Goal: Check status: Check status

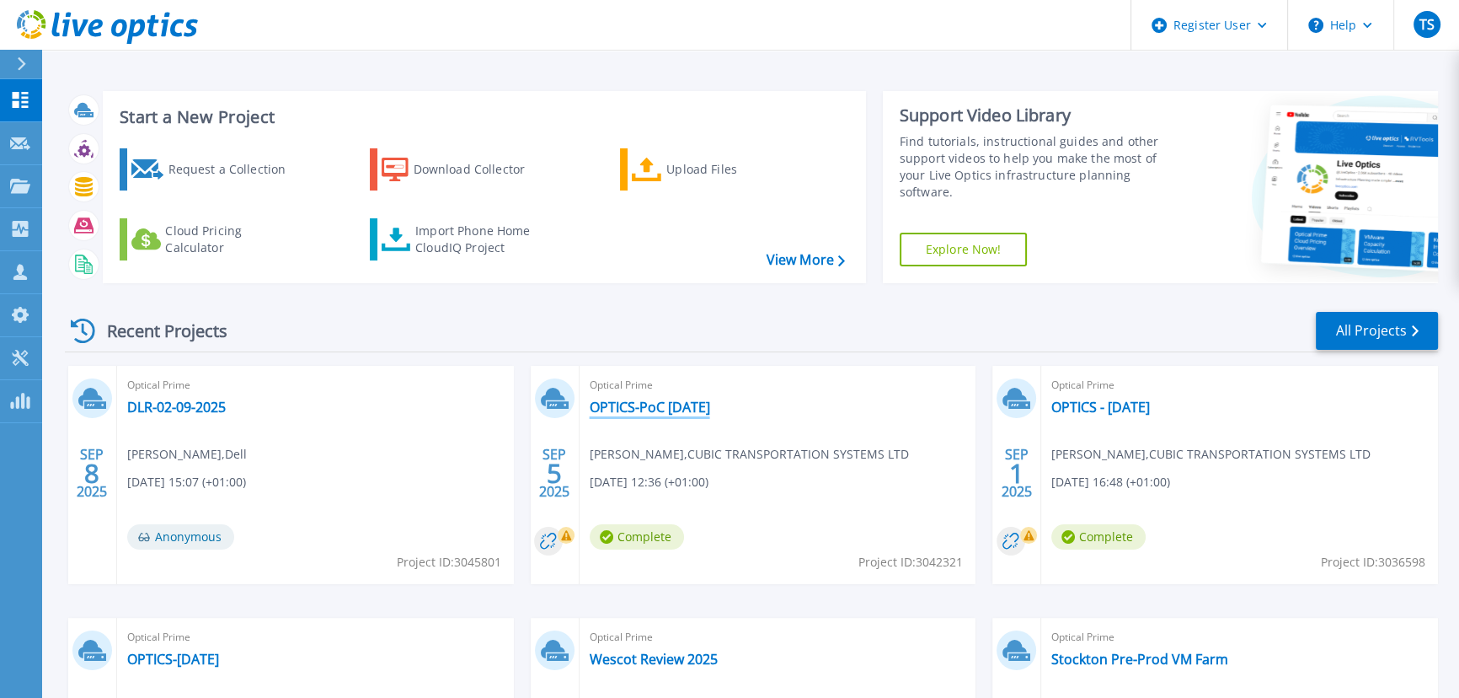
click at [640, 406] on link "OPTICS-PoC [DATE]" at bounding box center [650, 407] width 120 height 17
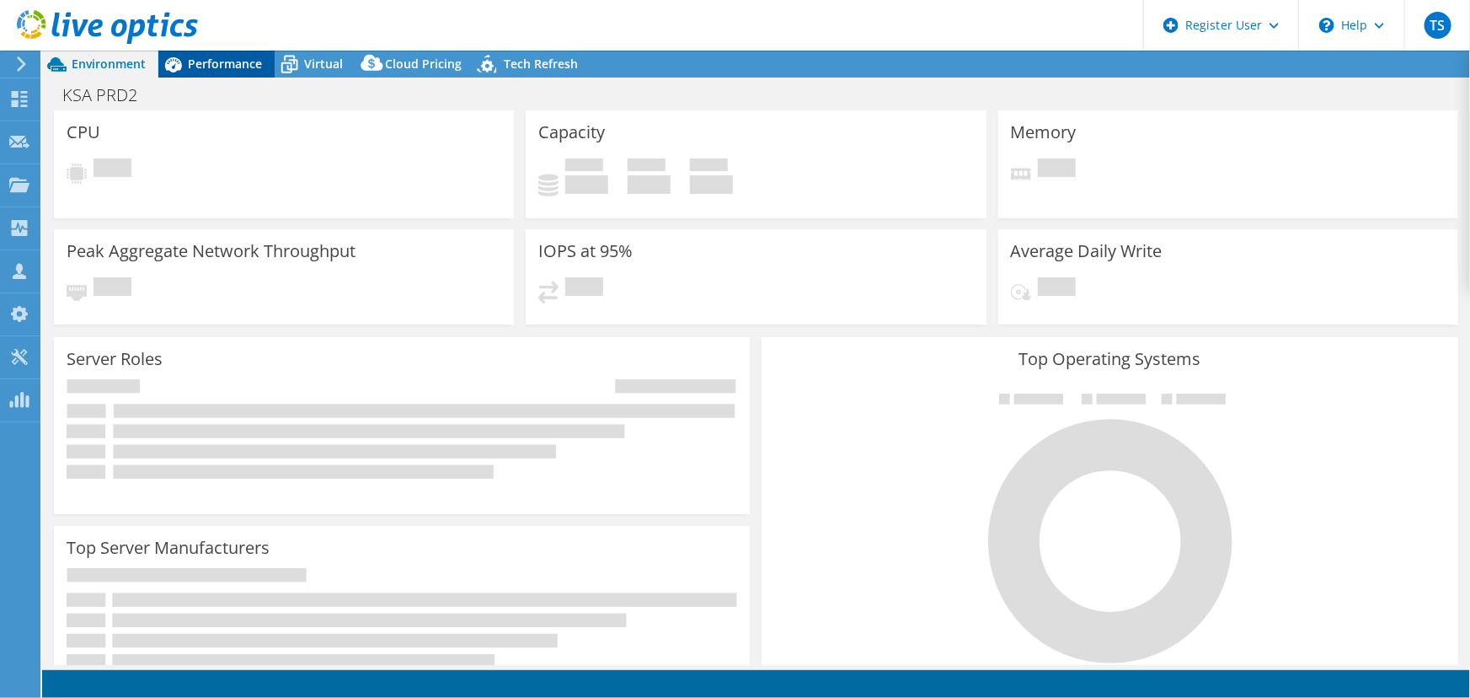
select select "EULondon"
select select "USD"
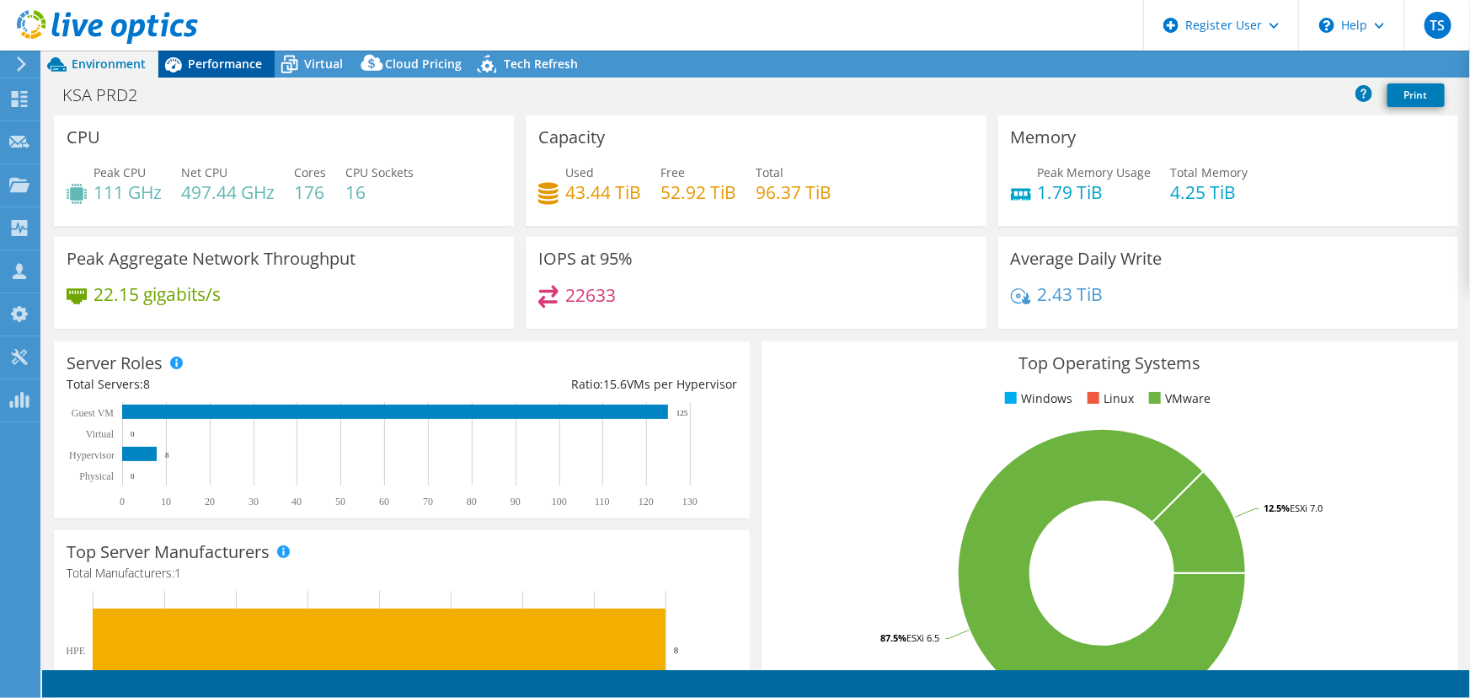
click at [204, 62] on span "Performance" at bounding box center [225, 64] width 74 height 16
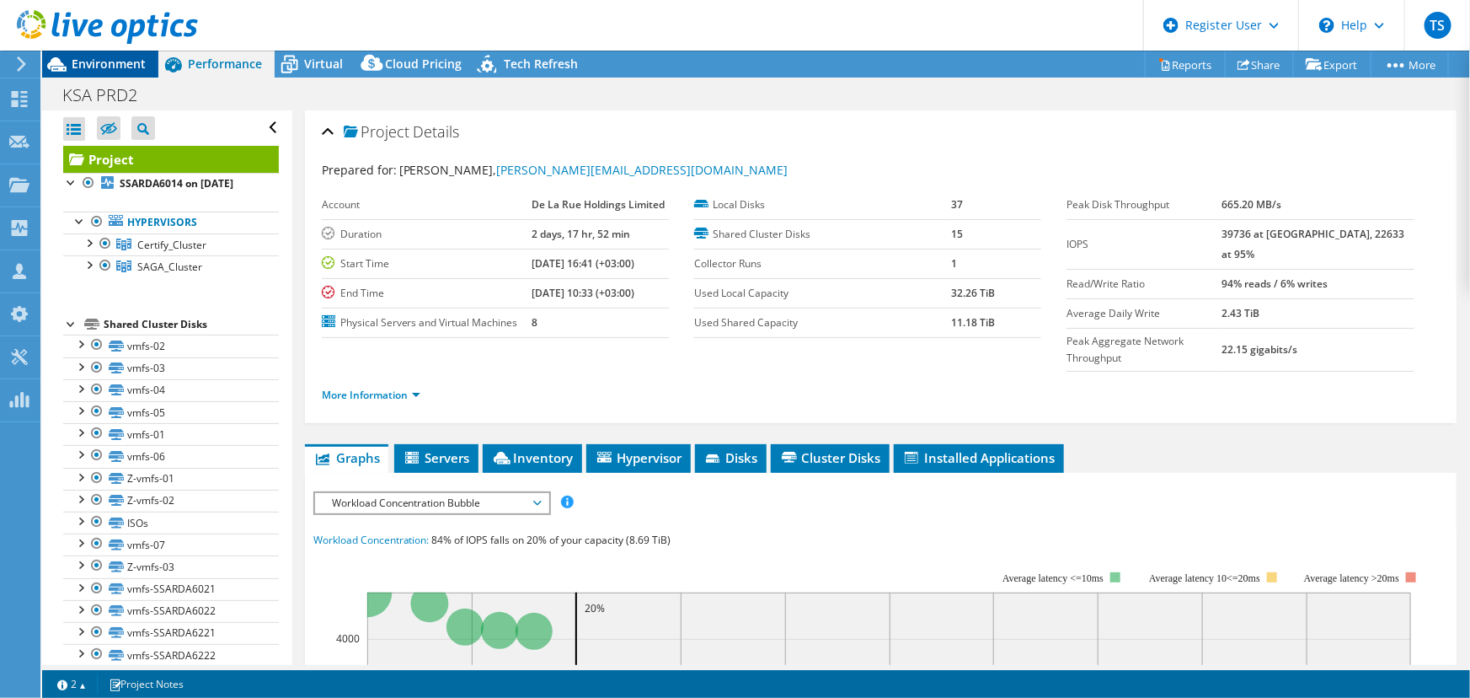
click at [122, 64] on span "Environment" at bounding box center [109, 64] width 74 height 16
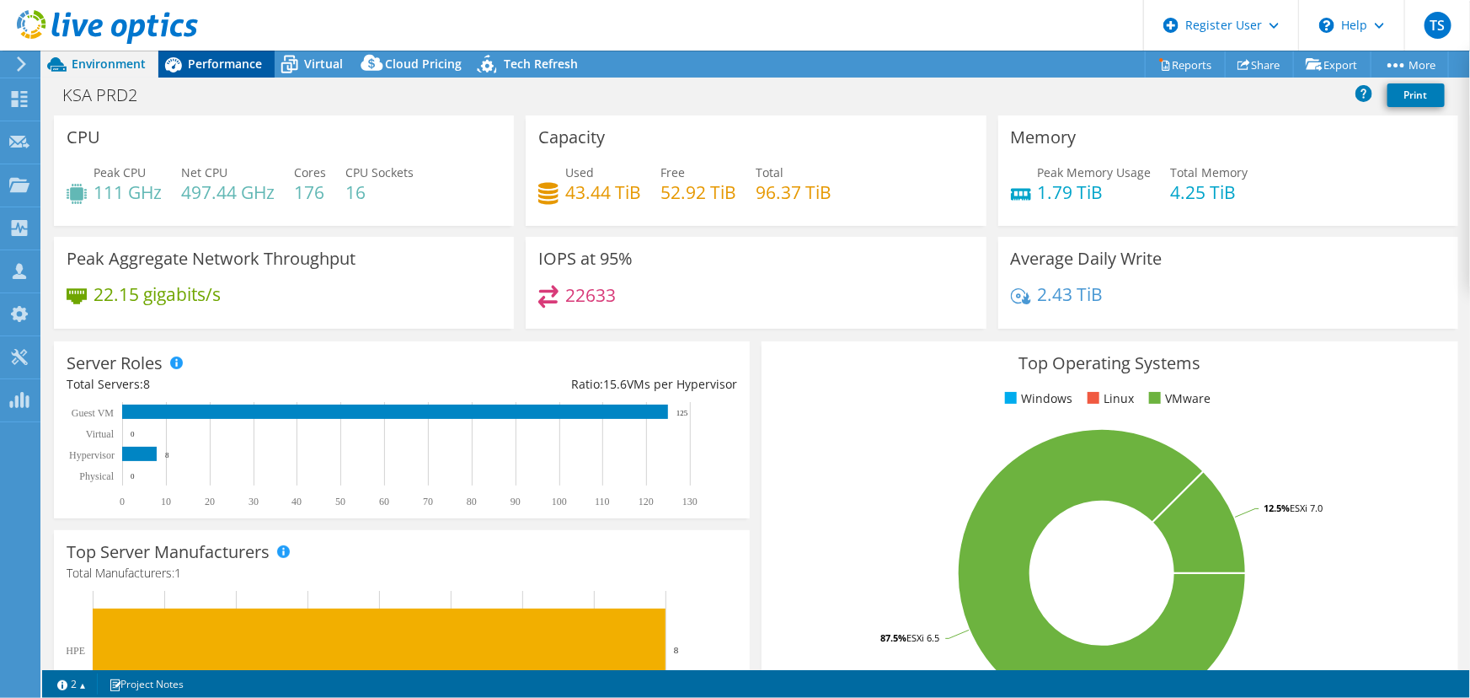
click at [255, 68] on span "Performance" at bounding box center [225, 64] width 74 height 16
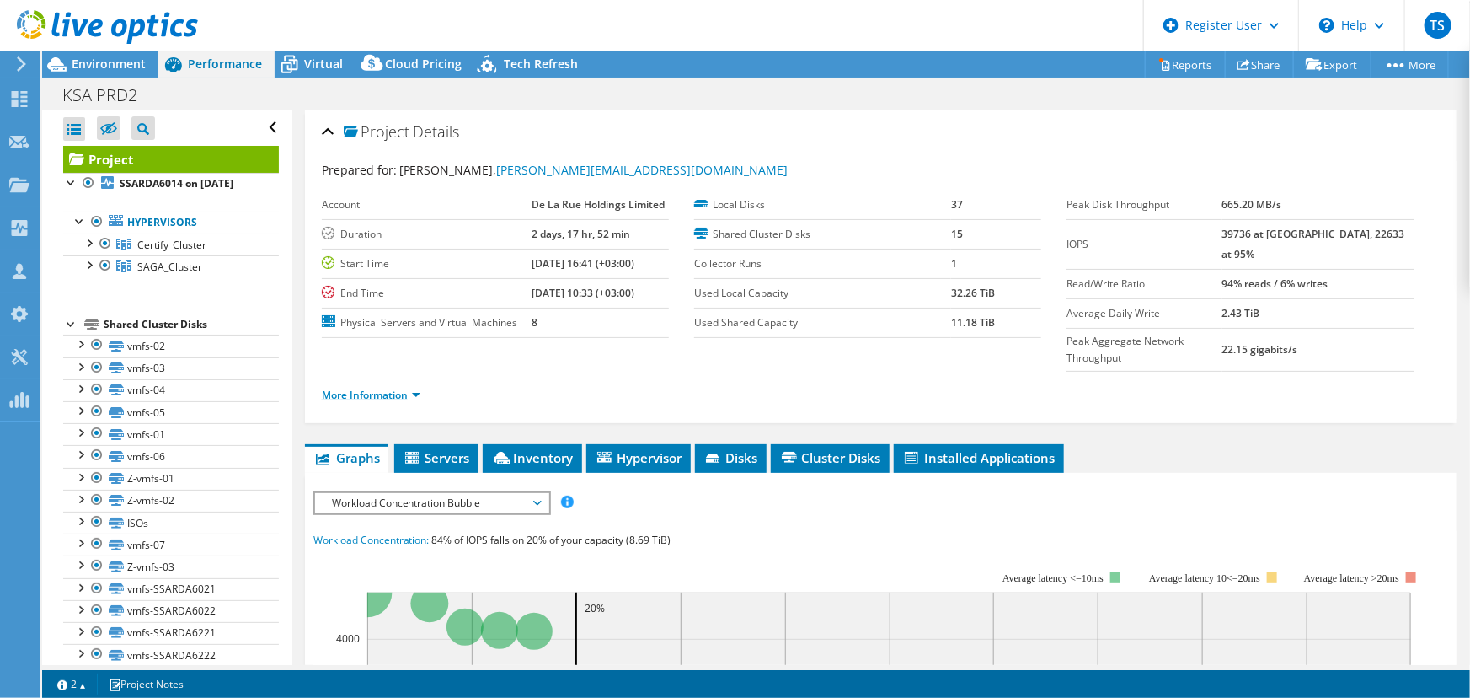
click at [395, 388] on link "More Information" at bounding box center [371, 395] width 99 height 14
